Goal: Task Accomplishment & Management: Complete application form

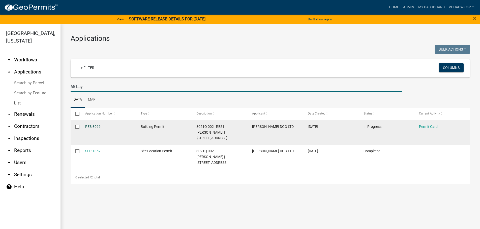
type input "65 bay"
click at [91, 126] on link "RES-3066" at bounding box center [92, 127] width 15 height 4
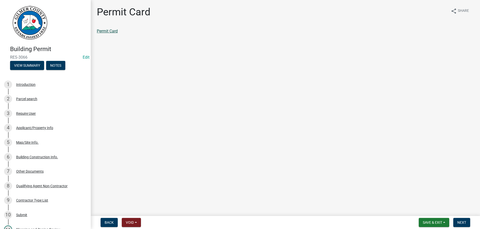
click at [103, 29] on link "Permit Card" at bounding box center [107, 31] width 21 height 5
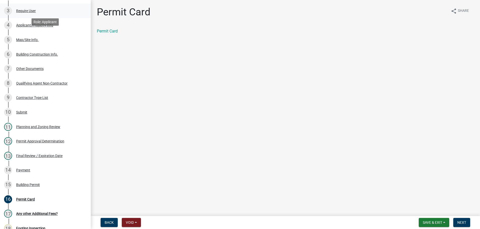
scroll to position [206, 0]
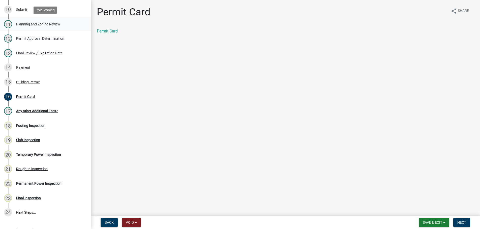
click at [27, 23] on div "Planning and Zoning Review" at bounding box center [38, 24] width 44 height 4
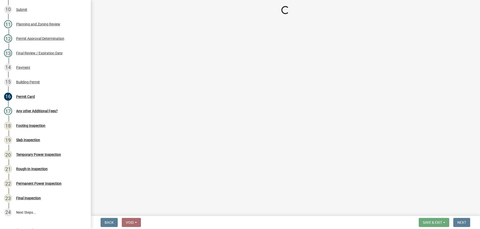
select select "b5c39336-92b9-49ce-a0a5-4e9e9babf743"
select select "5ce200eb-feb1-496b-8127-7891293955f5"
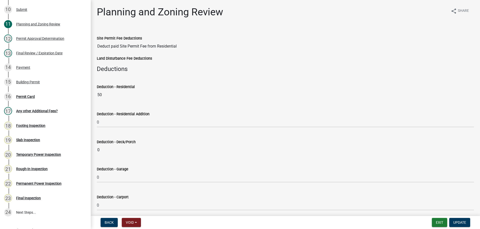
click at [204, 30] on div "Site Permit Fee Deductions Deduct paid Site Permit Fee from Residential" at bounding box center [285, 39] width 377 height 23
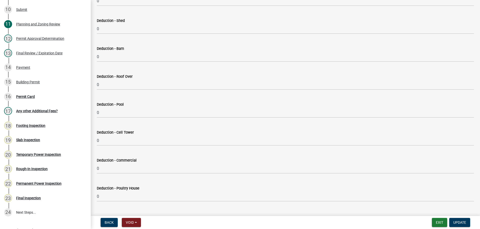
click at [197, 23] on div "Deduction - Shed" at bounding box center [285, 21] width 377 height 6
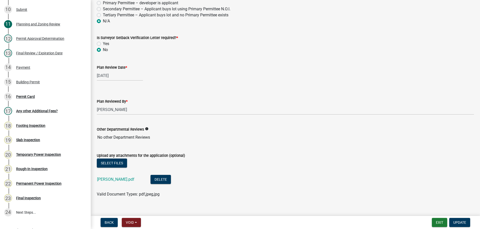
scroll to position [1071, 0]
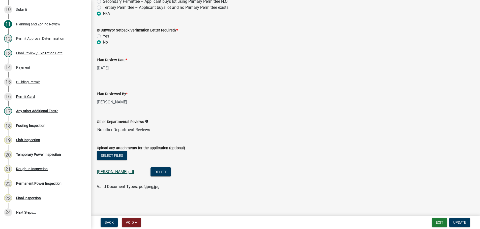
click at [104, 171] on link "COLWELL.pdf" at bounding box center [115, 172] width 37 height 5
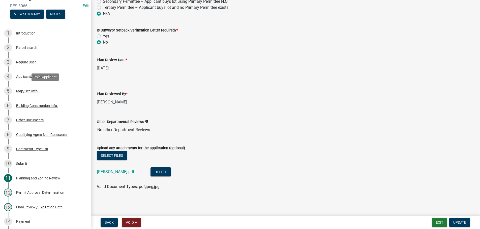
scroll to position [0, 0]
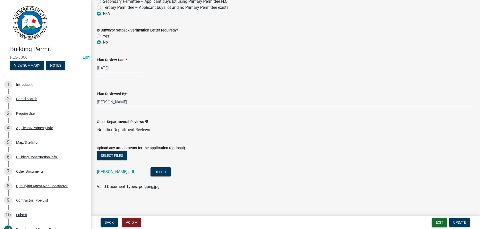
click at [438, 223] on button "Exit" at bounding box center [439, 222] width 15 height 9
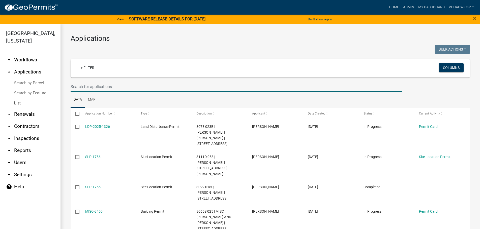
click at [88, 84] on input "text" at bounding box center [236, 87] width 331 height 10
type input "88 dale"
click at [397, 5] on link "Home" at bounding box center [394, 8] width 14 height 10
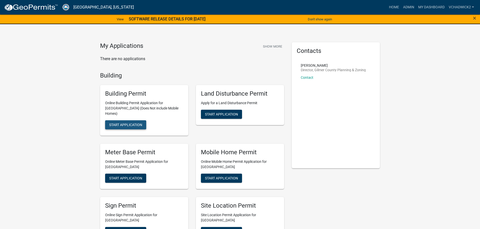
click at [123, 123] on span "Start Application" at bounding box center [125, 125] width 33 height 4
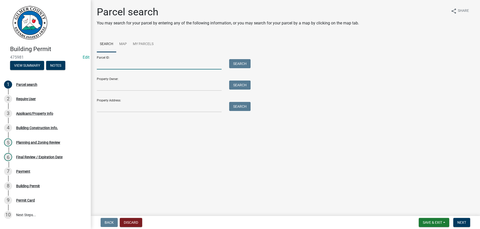
click at [106, 67] on input "Parcel ID:" at bounding box center [159, 64] width 125 height 10
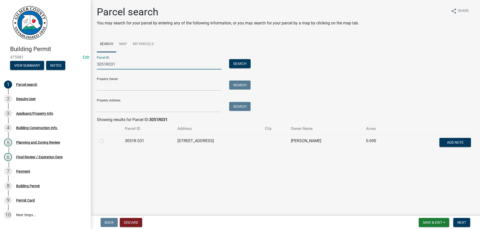
type input "3051R031"
click at [106, 138] on label at bounding box center [106, 138] width 0 height 0
click at [106, 141] on 031 "radio" at bounding box center [107, 139] width 3 height 3
radio 031 "true"
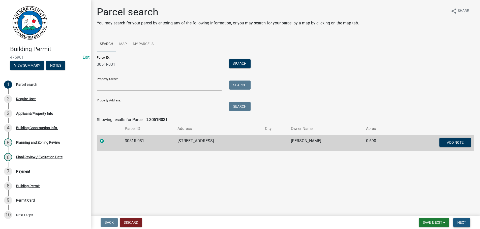
click at [464, 220] on button "Next" at bounding box center [461, 222] width 17 height 9
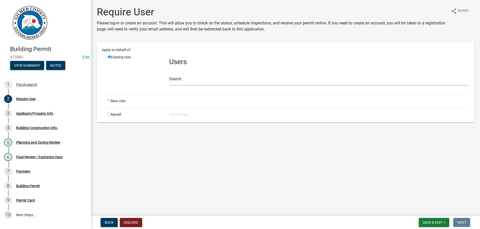
click at [110, 101] on input "radio" at bounding box center [109, 100] width 3 height 3
radio input "true"
radio input "false"
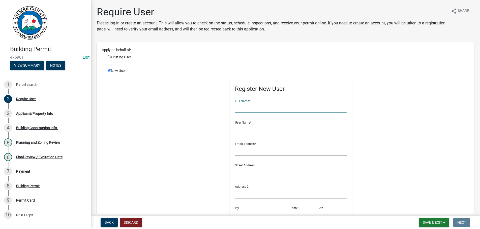
click at [246, 105] on input "text" at bounding box center [291, 108] width 112 height 10
type input "BRANDON PATTERSON"
type input "[PERSON_NAME]*"
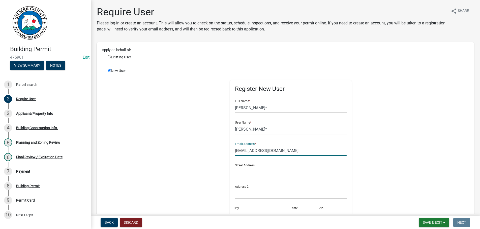
type input "BRANDONTYLERPATTERSON@GMAIL.COM"
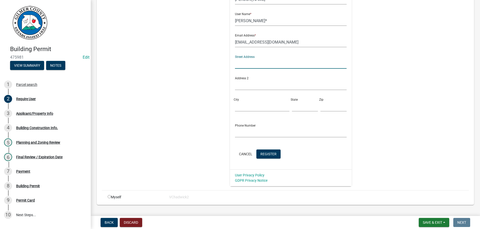
scroll to position [115, 0]
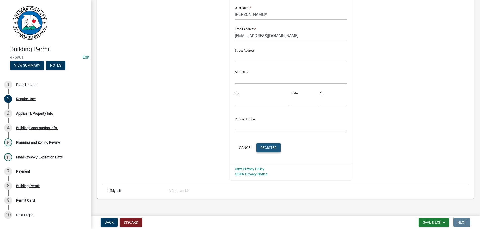
click at [266, 145] on button "Register" at bounding box center [268, 147] width 24 height 9
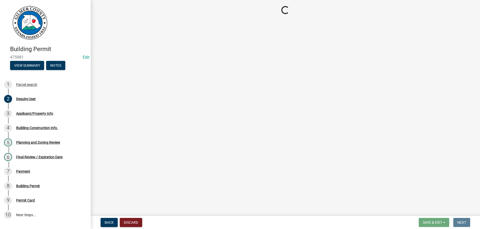
scroll to position [0, 0]
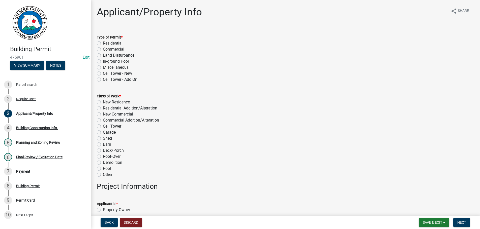
click at [103, 44] on label "Residential" at bounding box center [113, 43] width 20 height 6
click at [103, 44] on input "Residential" at bounding box center [104, 41] width 3 height 3
radio input "true"
click at [103, 151] on label "Deck/Porch" at bounding box center [113, 151] width 21 height 6
click at [103, 151] on input "Deck/Porch" at bounding box center [104, 149] width 3 height 3
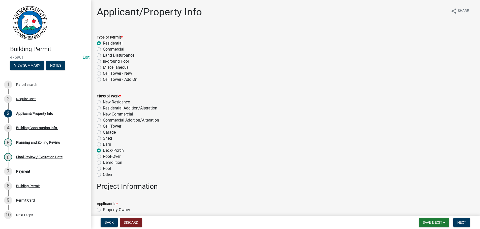
radio input "true"
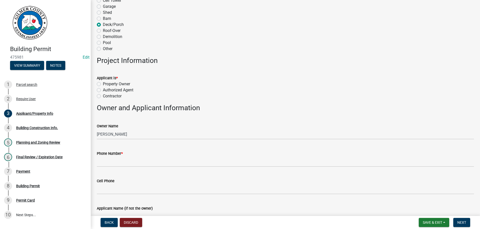
scroll to position [144, 0]
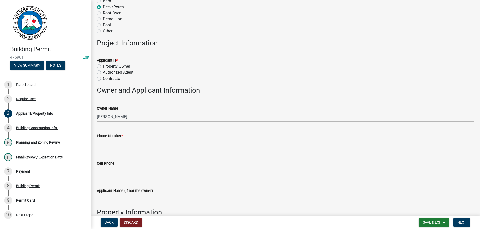
click at [103, 80] on label "Contractor" at bounding box center [112, 79] width 19 height 6
click at [103, 79] on input "Contractor" at bounding box center [104, 77] width 3 height 3
radio input "true"
click at [103, 73] on label "Authorized Agent" at bounding box center [118, 73] width 30 height 6
click at [103, 73] on input "Authorized Agent" at bounding box center [104, 71] width 3 height 3
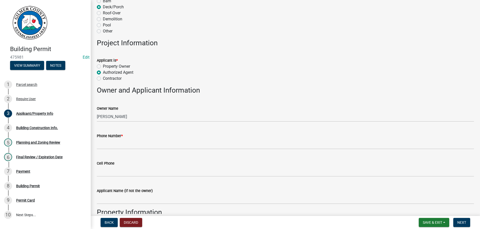
radio input "true"
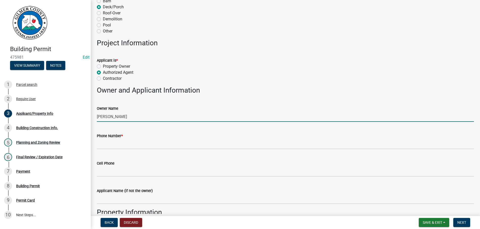
drag, startPoint x: 146, startPoint y: 117, endPoint x: -2, endPoint y: 115, distance: 147.7
click at [97, 115] on input "MATTHEW CALLIHAN" at bounding box center [285, 117] width 377 height 10
type input "RAUL MORALES"
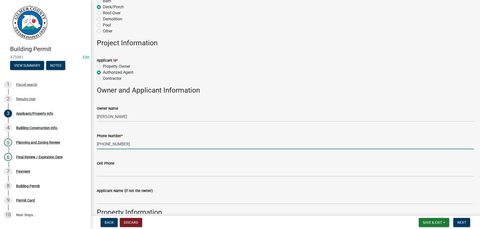
type input "407-832-2129"
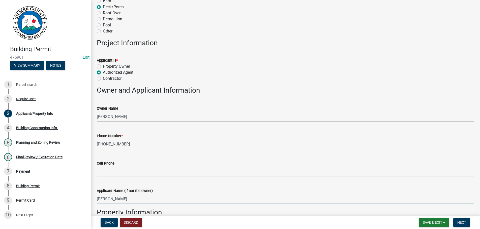
type input "BRANDON PATTERSON"
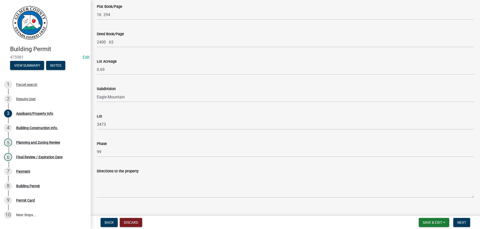
scroll to position [620, 0]
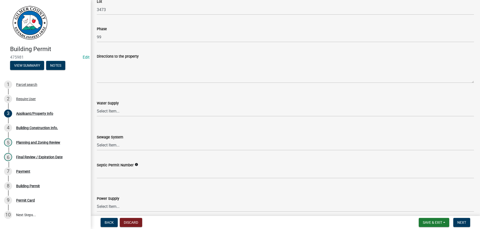
type input "ELLIJAY GA 30540"
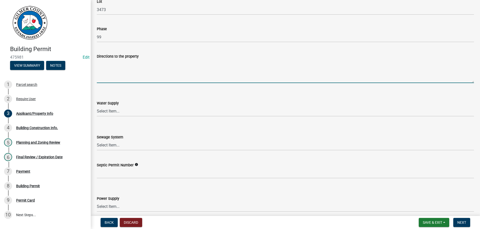
click at [129, 72] on textarea "Directions to the property" at bounding box center [285, 71] width 377 height 24
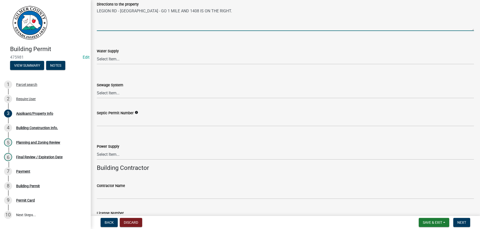
scroll to position [706, 0]
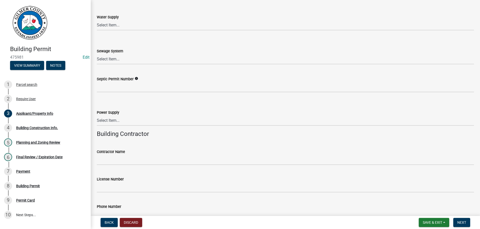
type textarea "LEGION RD - NEWPORT DRIVE - GO 1 MILE AND 1408 IS ON THE RIGHT."
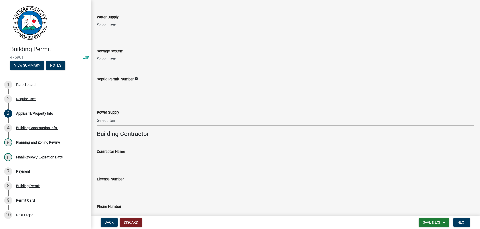
click at [119, 90] on input "Septic Permit Number" at bounding box center [285, 87] width 377 height 10
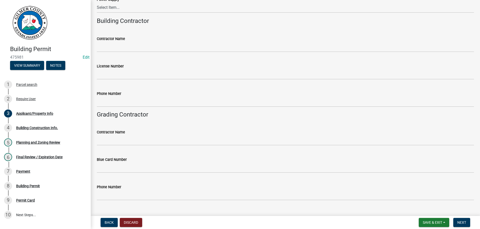
scroll to position [821, 0]
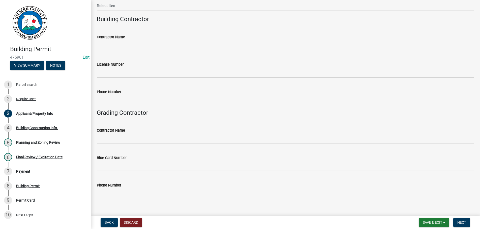
type input "061-M6059"
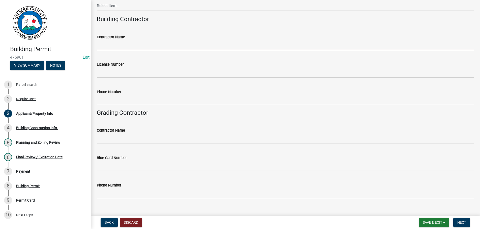
click at [126, 44] on input "Contractor Name" at bounding box center [285, 45] width 377 height 10
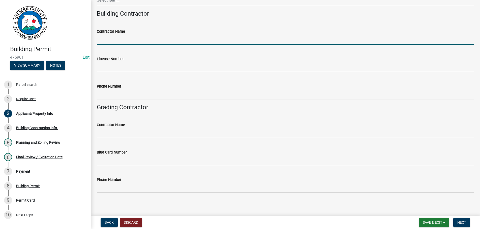
scroll to position [830, 0]
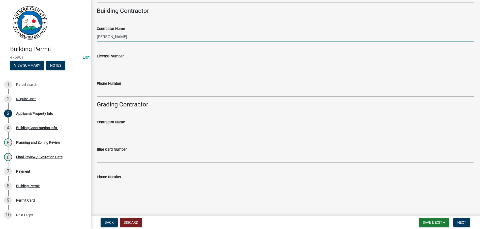
type input "BRANDON PATTERSON"
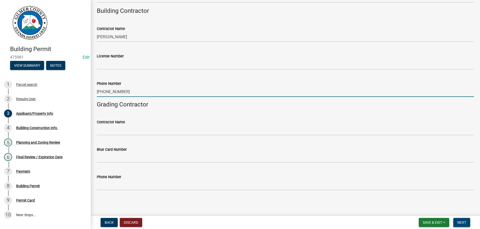
type input "706-463-8252"
click at [461, 221] on span "Next" at bounding box center [461, 223] width 9 height 4
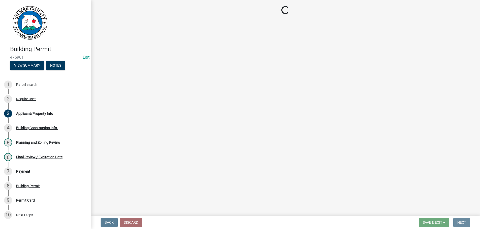
scroll to position [0, 0]
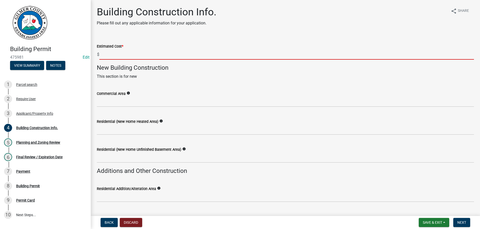
click at [133, 56] on input "text" at bounding box center [286, 54] width 374 height 10
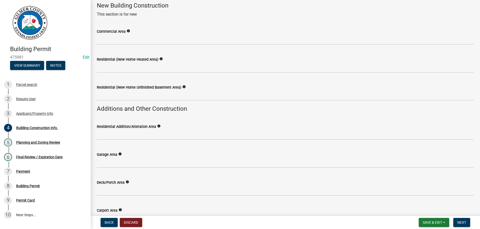
scroll to position [115, 0]
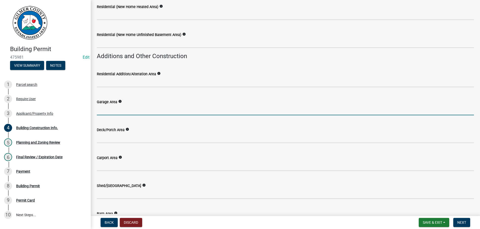
type input "5000"
click at [151, 109] on input "text" at bounding box center [285, 110] width 377 height 10
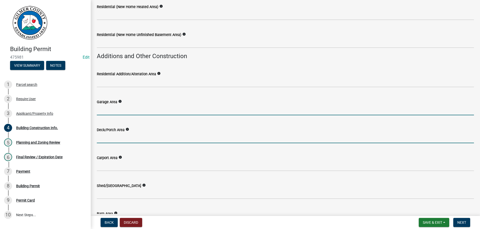
click at [112, 137] on input "text" at bounding box center [285, 138] width 377 height 10
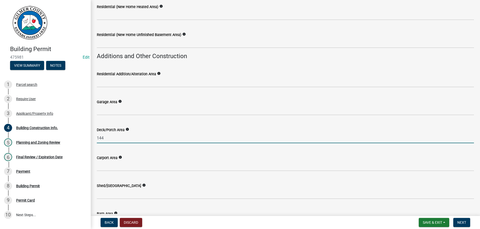
type input "144"
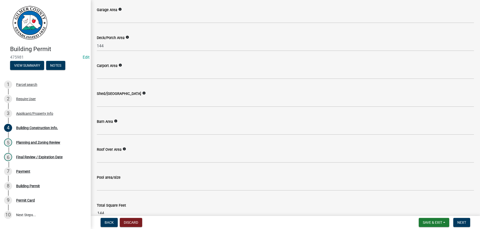
scroll to position [236, 0]
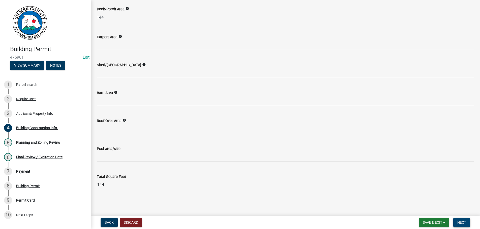
click at [459, 220] on button "Next" at bounding box center [461, 222] width 17 height 9
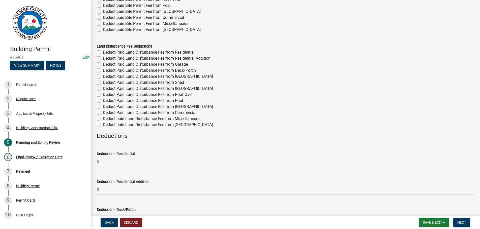
scroll to position [0, 0]
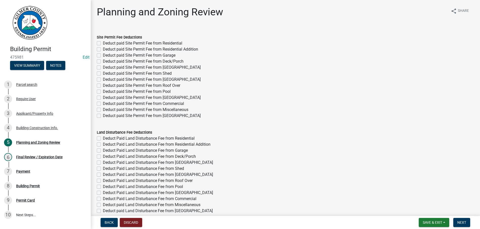
click at [103, 63] on label "Deduct paid Site Permit Fee from Deck/Porch" at bounding box center [143, 61] width 81 height 6
click at [103, 62] on input "Deduct paid Site Permit Fee from Deck/Porch" at bounding box center [104, 59] width 3 height 3
checkbox input "true"
checkbox input "false"
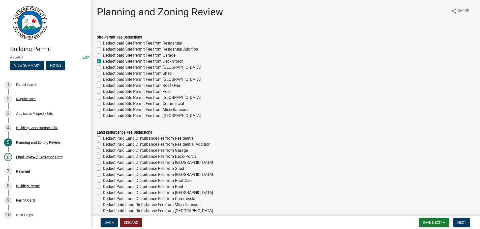
checkbox input "false"
checkbox input "true"
checkbox input "false"
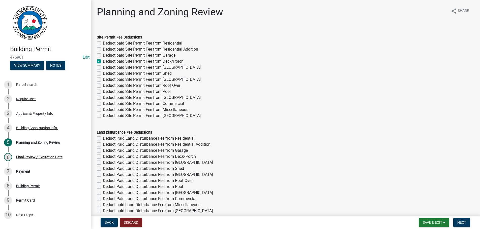
checkbox input "false"
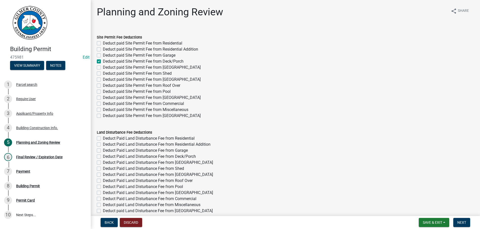
checkbox input "false"
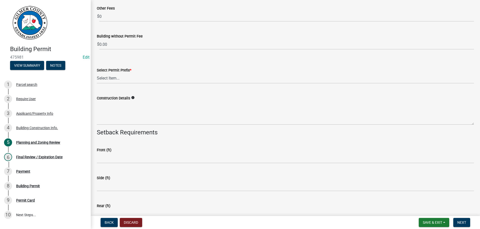
scroll to position [1005, 0]
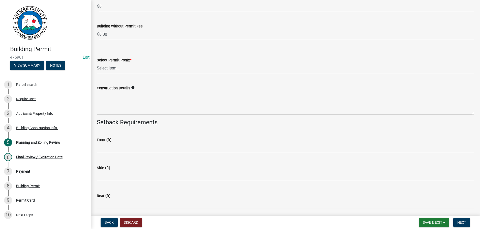
click at [141, 74] on wm-data-entity-input "Select Permit Prefix * Select Item... RES COMM MB LAND POOL MISC CELL TOWER - N…" at bounding box center [285, 61] width 377 height 34
click at [97, 63] on select "Select Item... RES COMM MB LAND POOL MISC CELL TOWER - NEW CELL TOWER - ADD ON" at bounding box center [285, 68] width 377 height 10
click option "MISC" at bounding box center [0, 0] width 0 height 0
select select "d8142ddf-27f7-42b0-ba1e-04fee764576f"
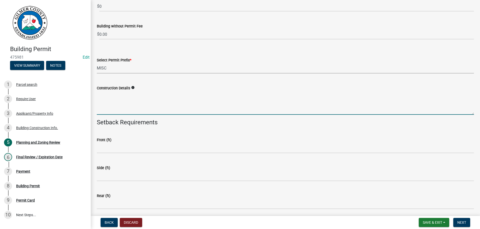
click at [132, 109] on textarea "Construction Details" at bounding box center [285, 103] width 377 height 24
type textarea "12X12 DECK"
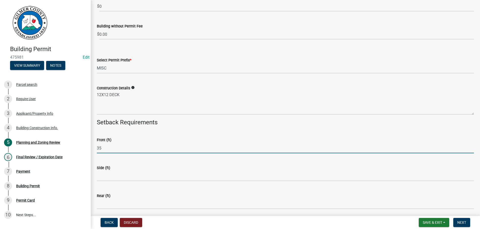
type input "35"
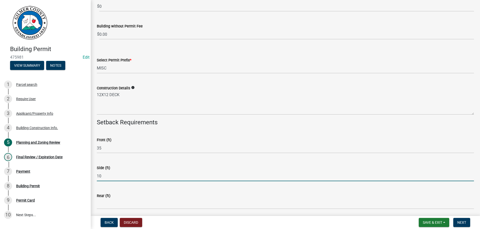
type input "10"
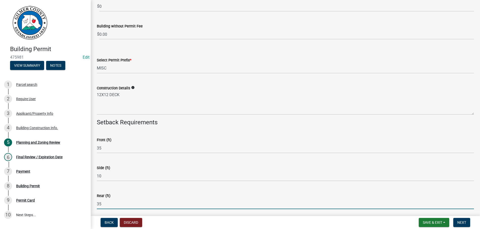
type input "35"
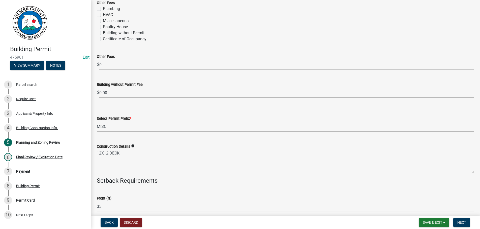
scroll to position [1062, 0]
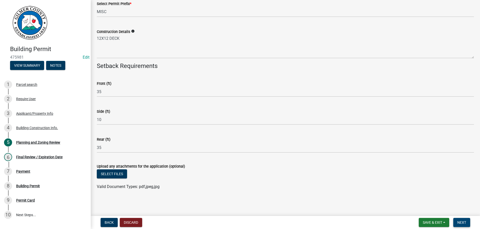
click at [460, 222] on span "Next" at bounding box center [461, 223] width 9 height 4
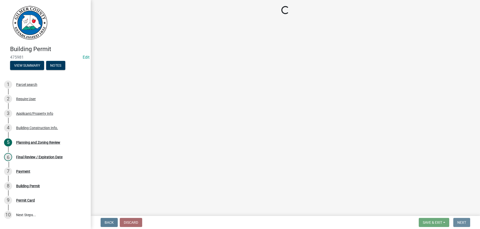
scroll to position [0, 0]
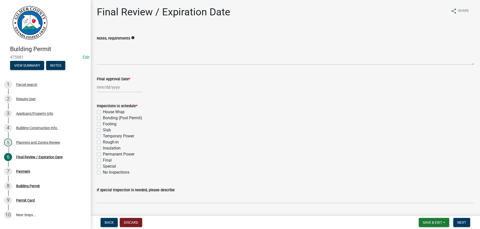
select select "9"
select select "2025"
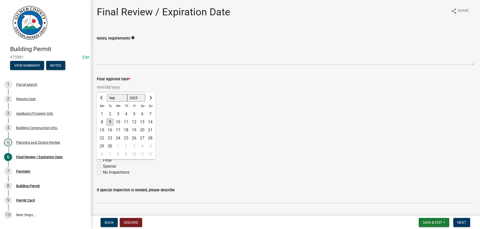
click at [114, 87] on input "Final Approval Date *" at bounding box center [120, 87] width 46 height 10
type input "[DATE]"
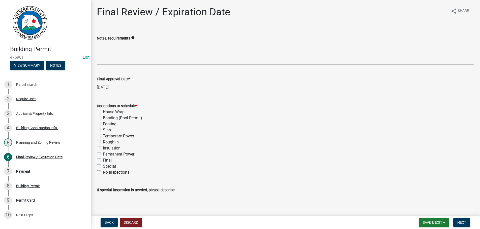
drag, startPoint x: 98, startPoint y: 124, endPoint x: 98, endPoint y: 131, distance: 6.6
click at [103, 125] on label "Footing" at bounding box center [110, 124] width 14 height 6
click at [99, 158] on div "Final" at bounding box center [285, 160] width 377 height 6
click at [103, 126] on label "Footing" at bounding box center [110, 124] width 14 height 6
click at [103, 124] on input "Footing" at bounding box center [104, 122] width 3 height 3
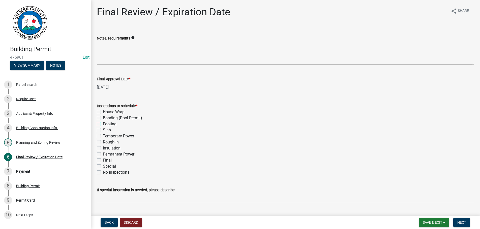
checkbox input "true"
checkbox input "false"
checkbox input "true"
checkbox input "false"
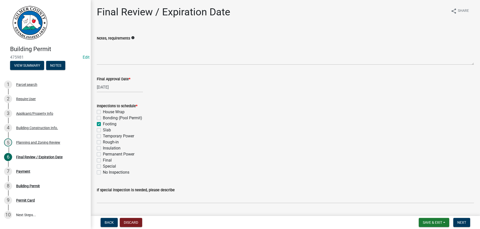
checkbox input "false"
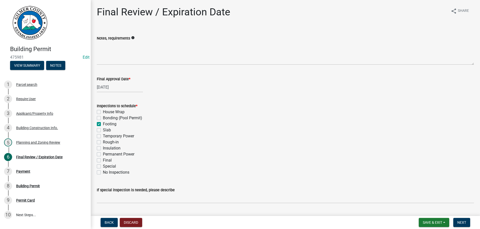
checkbox input "false"
click at [103, 161] on label "Final" at bounding box center [107, 160] width 9 height 6
click at [103, 161] on input "Final" at bounding box center [104, 158] width 3 height 3
checkbox input "true"
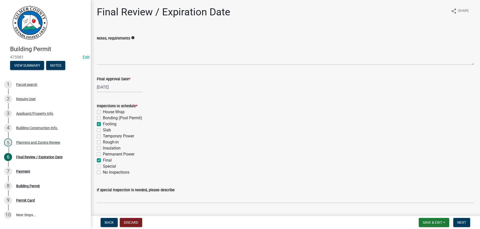
checkbox input "false"
checkbox input "true"
checkbox input "false"
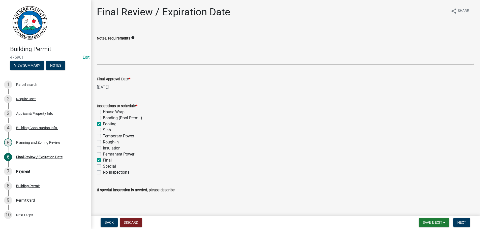
checkbox input "false"
checkbox input "true"
checkbox input "false"
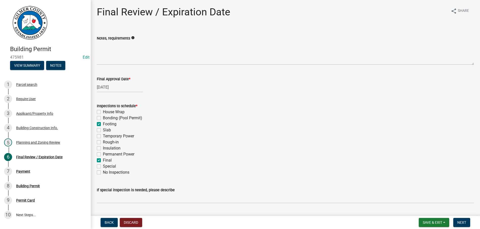
checkbox input "false"
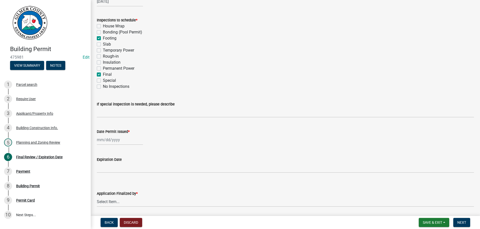
scroll to position [103, 0]
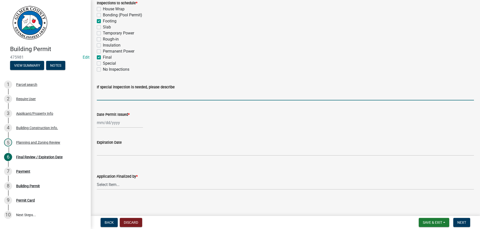
select select "9"
select select "2025"
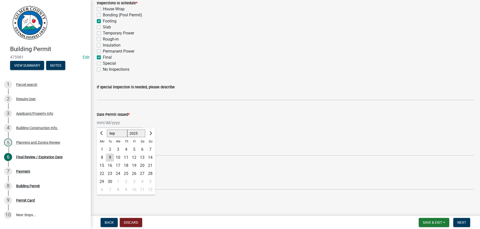
type input "[DATE]"
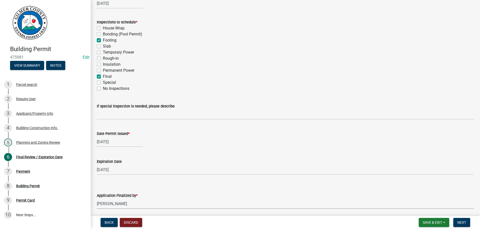
select select "b44f7338-8171-40f4-83dd-b8ba3065c966"
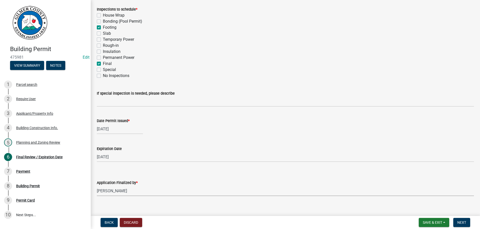
scroll to position [103, 0]
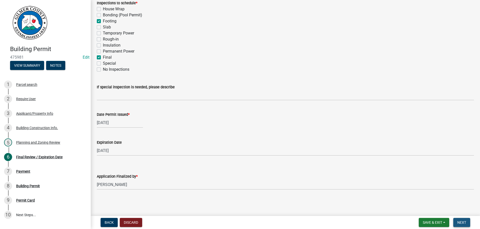
click at [460, 221] on span "Next" at bounding box center [461, 223] width 9 height 4
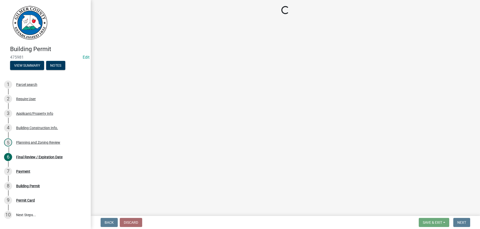
select select "2: 1"
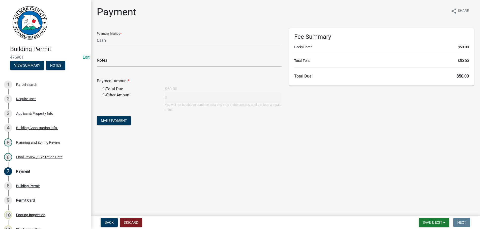
click at [105, 89] on input "radio" at bounding box center [104, 88] width 3 height 3
radio input "true"
type input "50"
click at [113, 118] on button "Make Payment" at bounding box center [114, 120] width 34 height 9
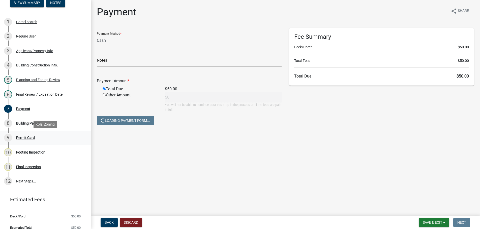
scroll to position [69, 0]
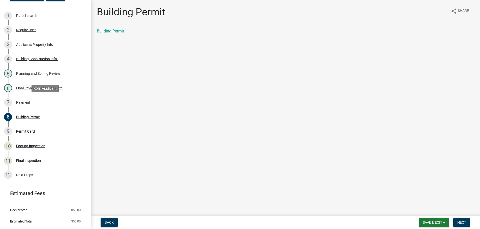
click at [16, 100] on div "7 Payment" at bounding box center [43, 103] width 79 height 8
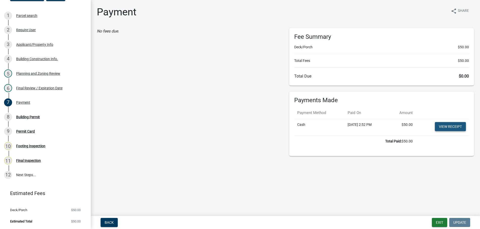
click at [448, 124] on link "View receipt" at bounding box center [450, 126] width 31 height 9
click at [22, 116] on div "Building Permit" at bounding box center [28, 117] width 24 height 4
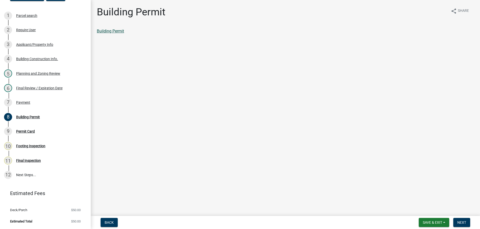
click at [112, 30] on link "Building Permit" at bounding box center [110, 31] width 27 height 5
click at [461, 223] on span "Next" at bounding box center [461, 223] width 9 height 4
click at [114, 31] on link "Permit Card" at bounding box center [107, 31] width 21 height 5
click at [465, 222] on span "Next" at bounding box center [461, 223] width 9 height 4
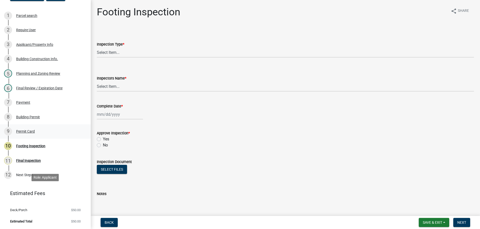
scroll to position [0, 0]
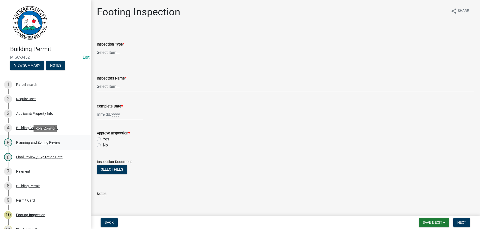
click at [33, 142] on div "Planning and Zoning Review" at bounding box center [38, 143] width 44 height 4
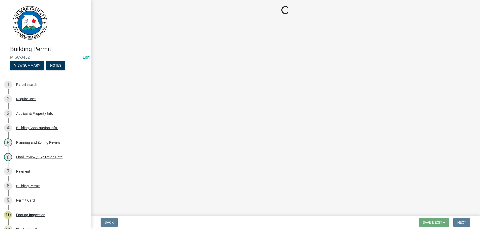
select select "d8142ddf-27f7-42b0-ba1e-04fee764576f"
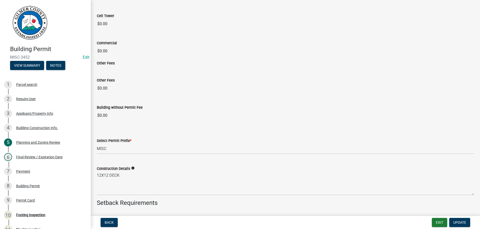
scroll to position [855, 0]
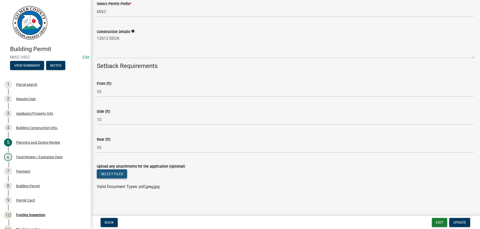
click at [113, 174] on button "Select files" at bounding box center [112, 174] width 30 height 9
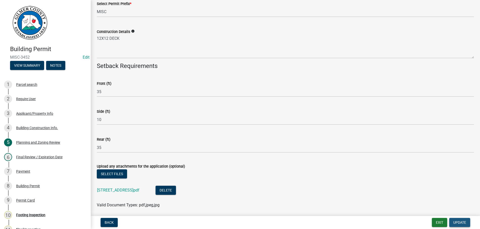
click at [456, 220] on button "Update" at bounding box center [459, 222] width 21 height 9
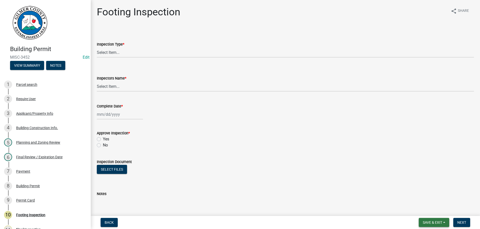
click at [427, 219] on button "Save & Exit" at bounding box center [433, 222] width 30 height 9
click at [426, 207] on button "Save & Exit" at bounding box center [429, 210] width 40 height 12
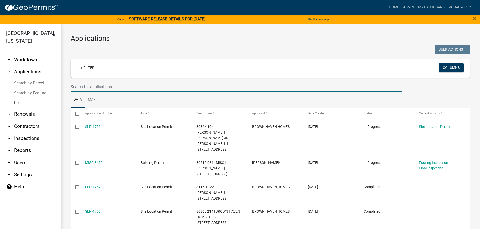
click at [106, 89] on input "text" at bounding box center [236, 87] width 331 height 10
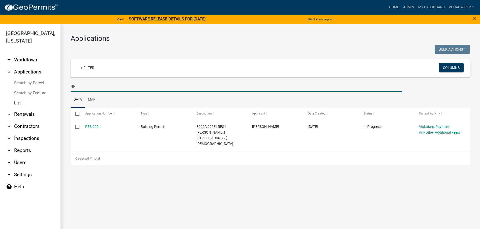
type input "R"
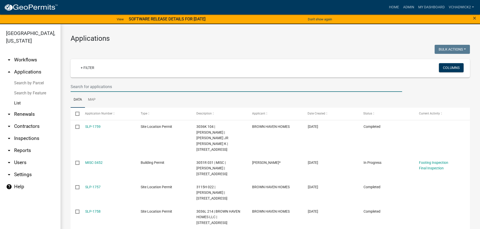
click at [130, 82] on input "text" at bounding box center [236, 87] width 331 height 10
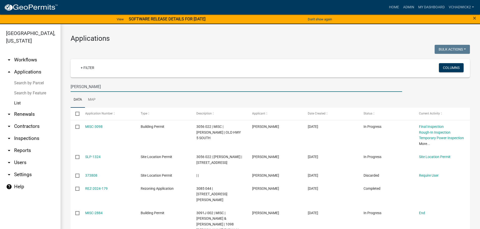
type input "ETHAN"
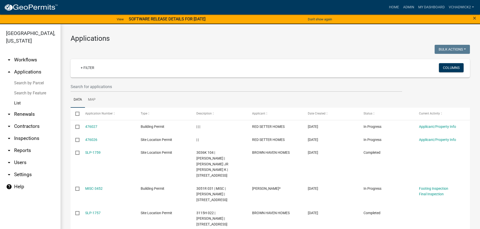
click at [109, 40] on h3 "Applications" at bounding box center [270, 38] width 399 height 9
drag, startPoint x: 109, startPoint y: 40, endPoint x: 66, endPoint y: 38, distance: 43.4
click at [66, 38] on div "Applications Bulk Actions Void Expire Lock Withdraw + Filter Columns Data Map S…" at bounding box center [269, 220] width 419 height 393
click at [116, 46] on div at bounding box center [168, 50] width 203 height 10
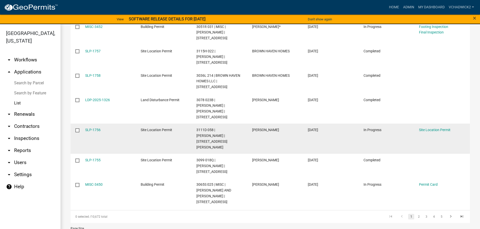
scroll to position [164, 0]
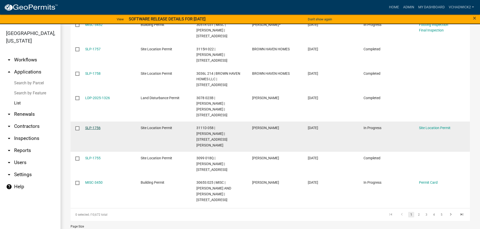
click at [90, 126] on link "SLP-1756" at bounding box center [92, 128] width 15 height 4
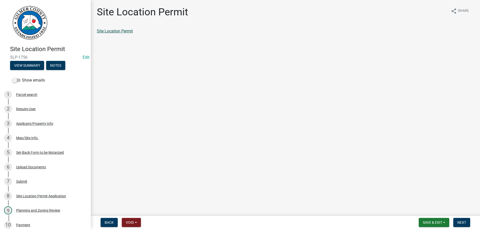
click at [108, 30] on link "Site Location Permit" at bounding box center [115, 31] width 36 height 5
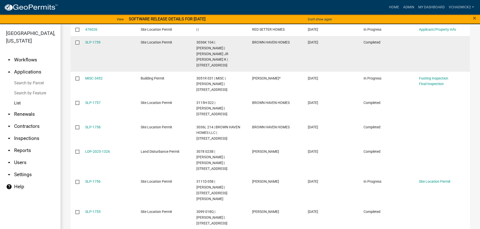
scroll to position [144, 0]
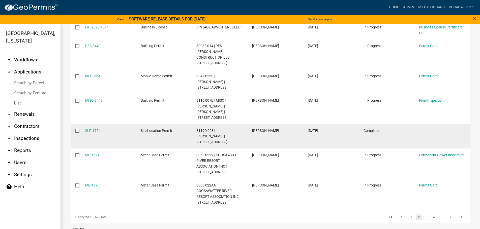
scroll to position [181, 0]
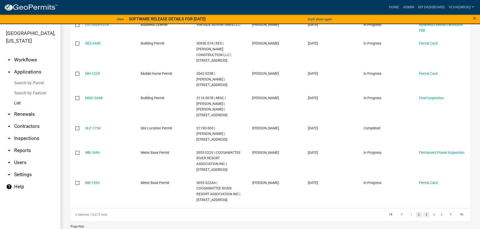
click at [427, 212] on link "3" at bounding box center [426, 215] width 6 height 6
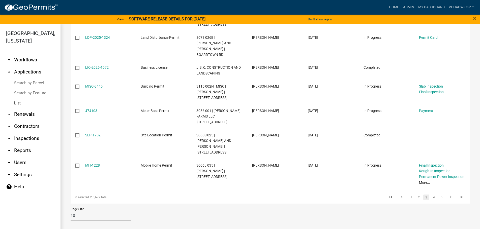
scroll to position [158, 0]
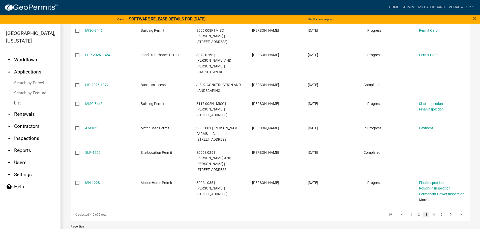
click at [425, 212] on link "3" at bounding box center [426, 215] width 6 height 6
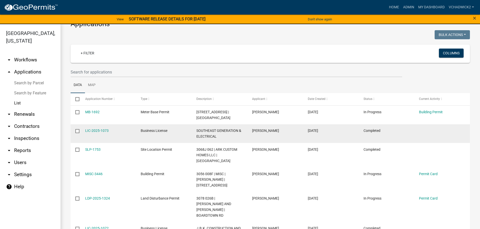
scroll to position [0, 0]
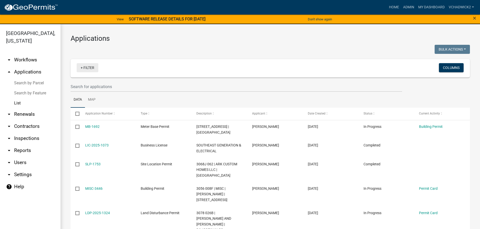
click at [88, 68] on link "+ Filter" at bounding box center [88, 67] width 22 height 9
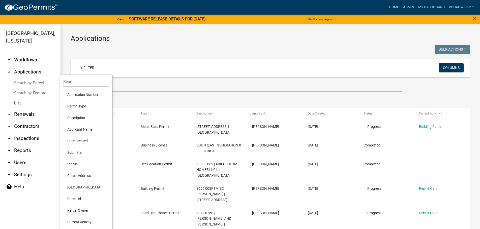
click at [81, 106] on li "Permit Type" at bounding box center [86, 107] width 46 height 12
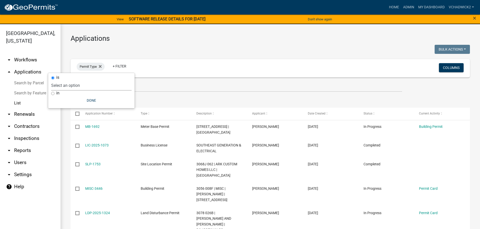
click at [51, 80] on select "Select an option 911 Address Inquiry & Resolution Work Order Building Contracto…" at bounding box center [91, 85] width 80 height 10
select select "2694be26-0647-4797-9afe-69f94d54878a"
click option "Site Location Permit" at bounding box center [0, 0] width 0 height 0
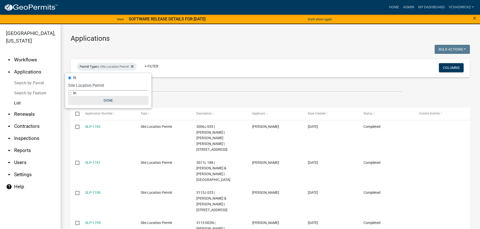
click at [111, 99] on button "Done" at bounding box center [108, 100] width 80 height 9
click at [152, 67] on link "+ Filter" at bounding box center [152, 66] width 22 height 9
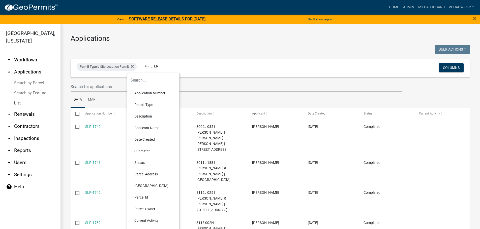
click at [138, 160] on li "Status" at bounding box center [153, 163] width 46 height 12
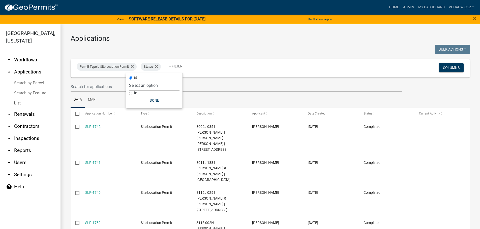
click at [129, 80] on select "Select an option Not Started In Progress Completed Expired Locked Withdrawn Voi…" at bounding box center [154, 85] width 50 height 10
select select "1"
click option "In Progress" at bounding box center [0, 0] width 0 height 0
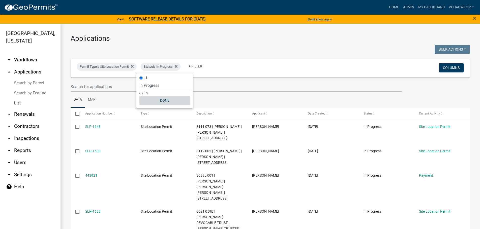
click at [164, 101] on button "Done" at bounding box center [164, 100] width 50 height 9
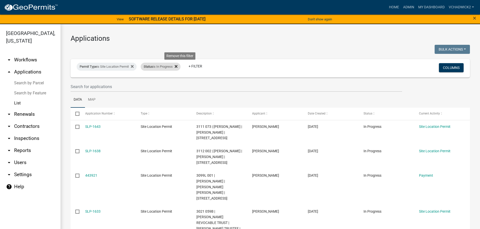
click at [177, 66] on icon at bounding box center [176, 66] width 3 height 4
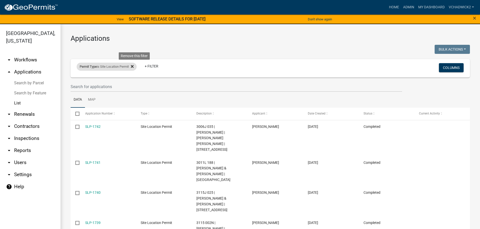
click at [134, 67] on icon at bounding box center [132, 66] width 3 height 4
